Goal: Transaction & Acquisition: Subscribe to service/newsletter

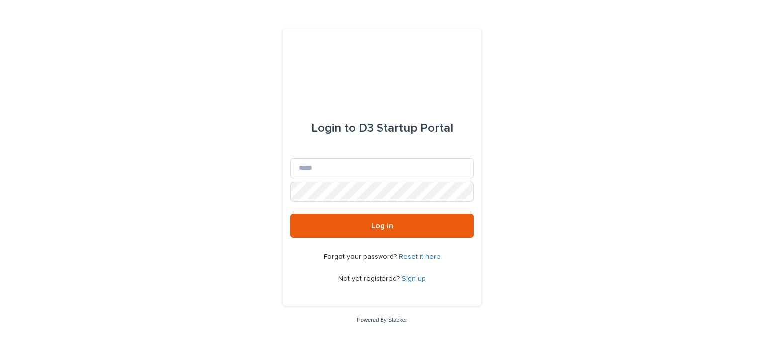
click at [414, 277] on link "Sign up" at bounding box center [414, 279] width 24 height 7
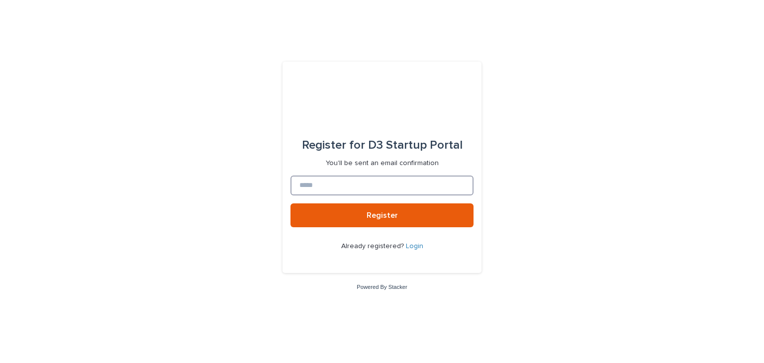
click at [354, 192] on input at bounding box center [382, 186] width 183 height 20
type input "**********"
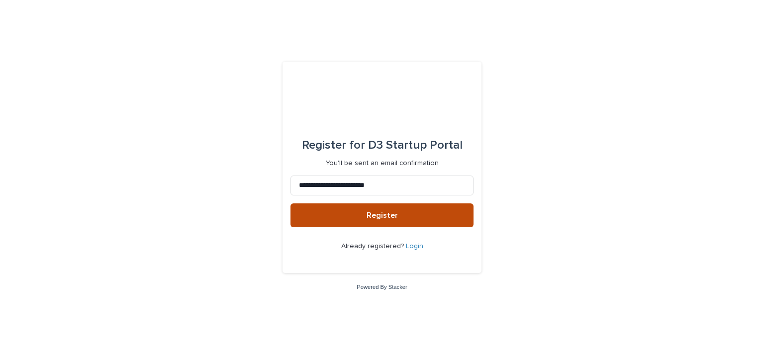
click at [383, 213] on span "Register" at bounding box center [382, 215] width 31 height 8
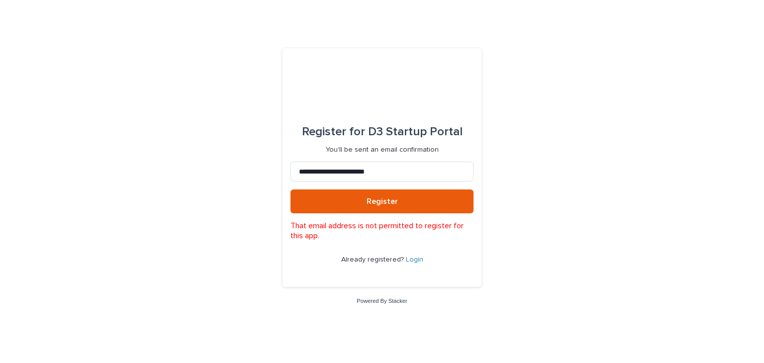
click at [410, 261] on link "Login" at bounding box center [414, 259] width 17 height 7
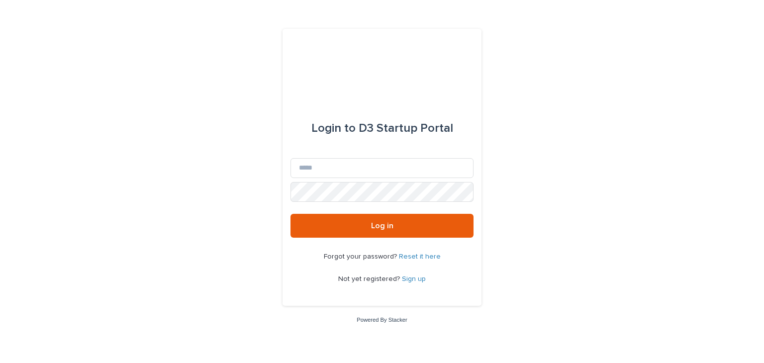
click at [609, 149] on div "Login to D3 Startup Portal Email Password Log in Forgot your password? Reset it…" at bounding box center [382, 181] width 764 height 363
